Goal: Task Accomplishment & Management: Use online tool/utility

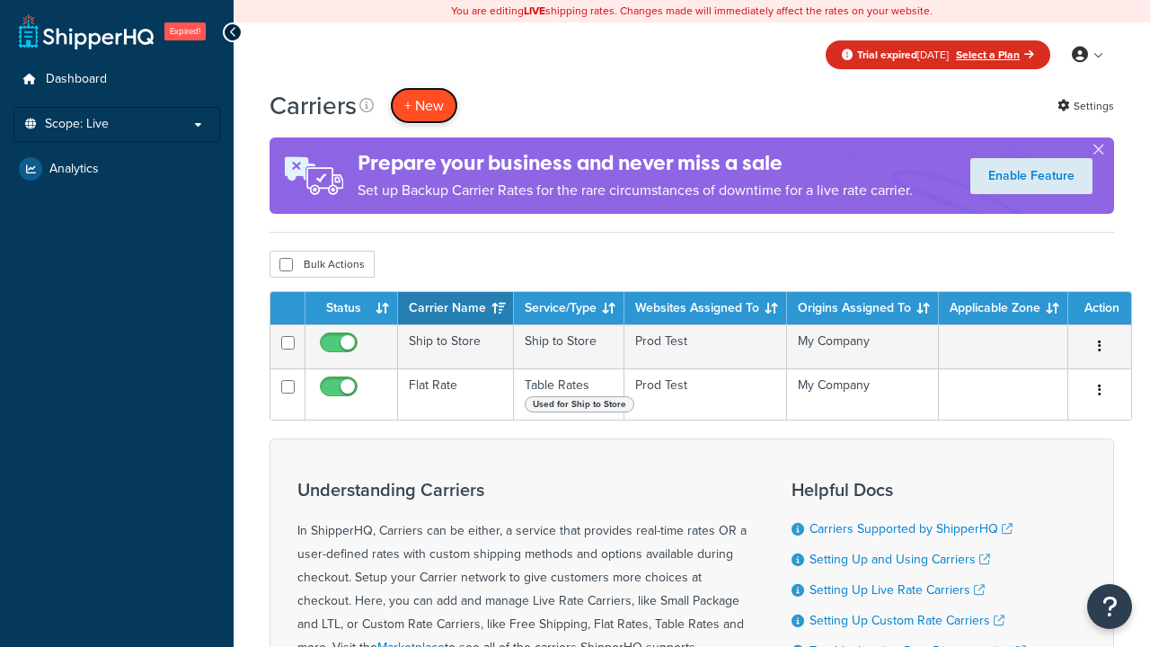
click at [424, 105] on button "+ New" at bounding box center [424, 105] width 68 height 37
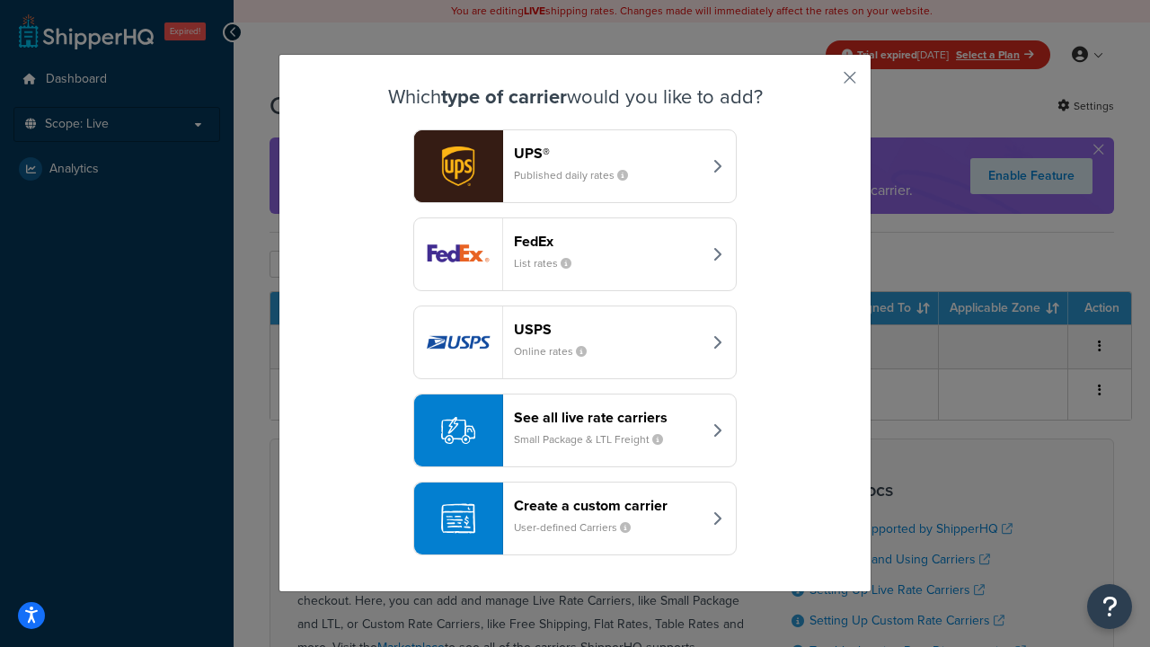
click at [575, 518] on div "Create a custom carrier User-defined Carriers" at bounding box center [608, 518] width 188 height 43
